Goal: Find specific page/section: Find specific page/section

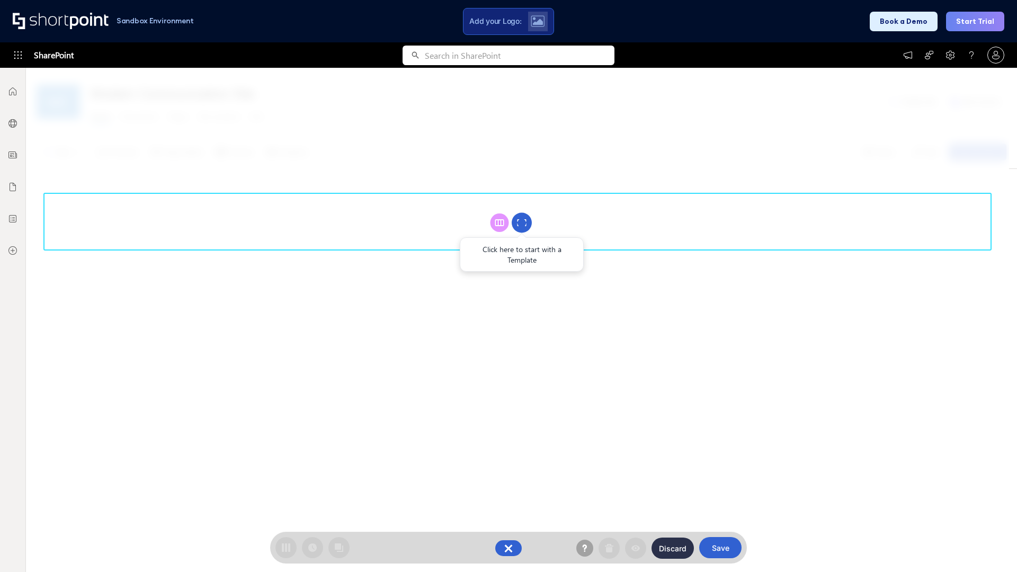
click at [522, 223] on circle at bounding box center [522, 223] width 20 height 20
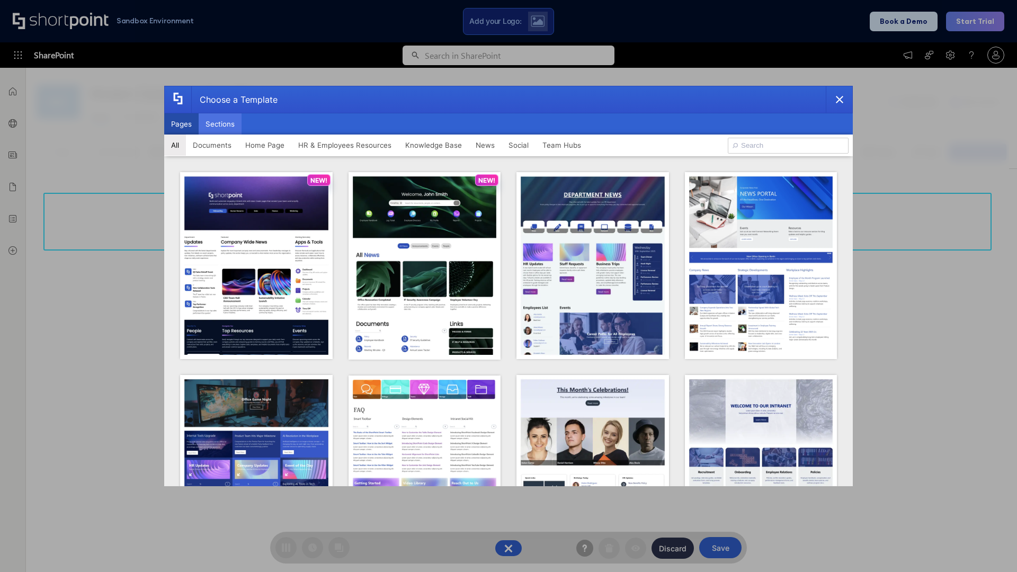
click at [220, 124] on button "Sections" at bounding box center [220, 123] width 43 height 21
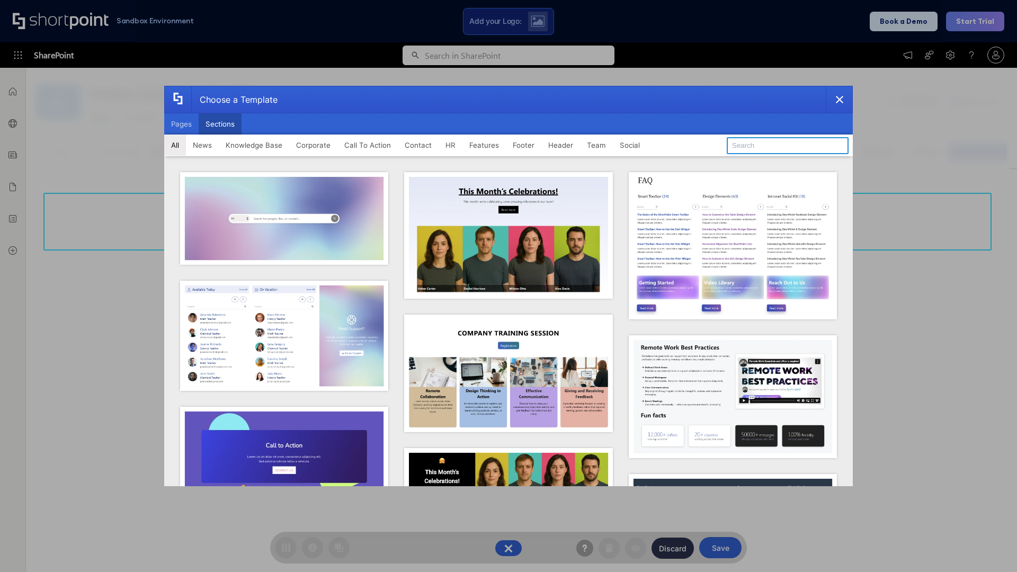
type input "Social"
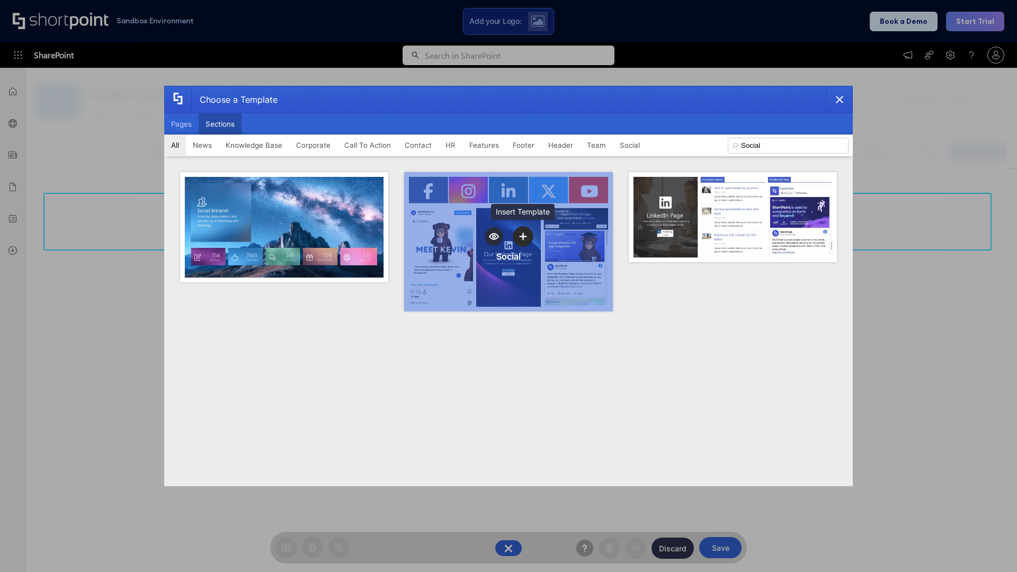
click at [523, 236] on icon "template selector" at bounding box center [522, 236] width 7 height 7
